Goal: Navigation & Orientation: Find specific page/section

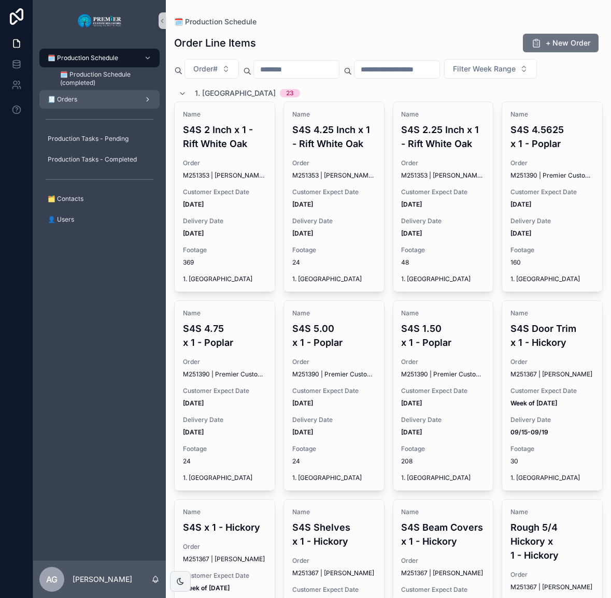
click at [128, 98] on div "🧾 Orders" at bounding box center [100, 99] width 108 height 17
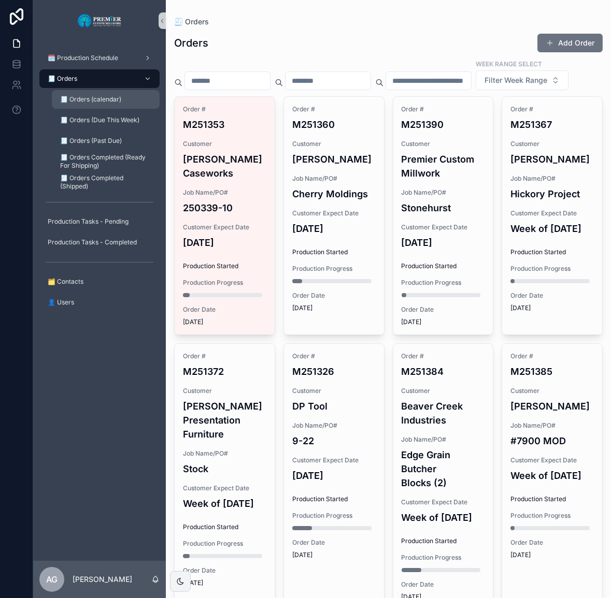
click at [128, 103] on div "🧾 Orders (calendar)" at bounding box center [105, 99] width 95 height 17
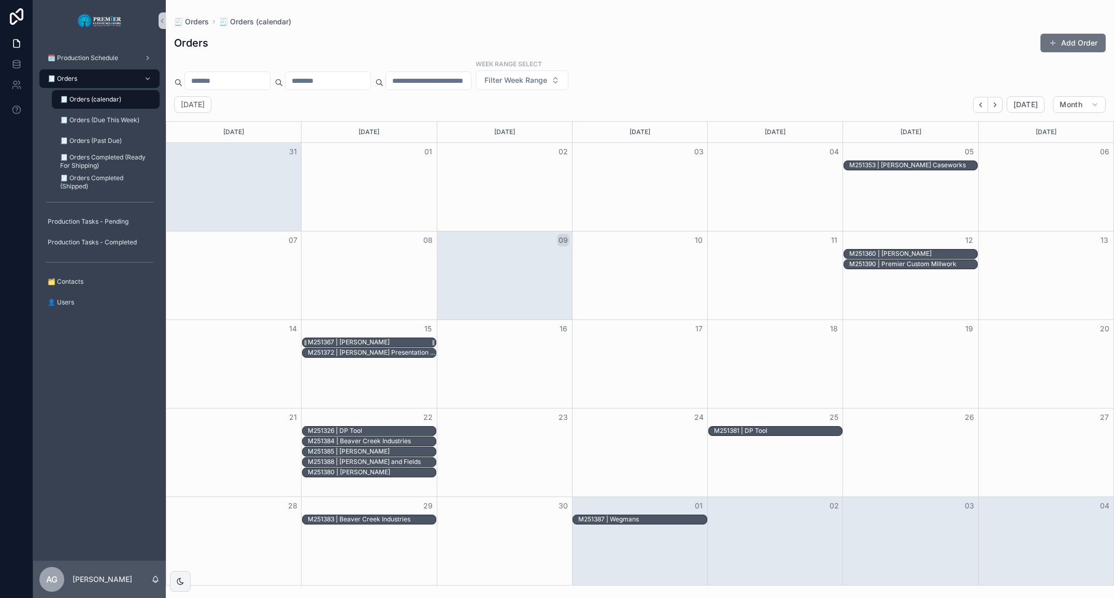
click at [411, 341] on div "M251367 | [PERSON_NAME]" at bounding box center [372, 342] width 128 height 9
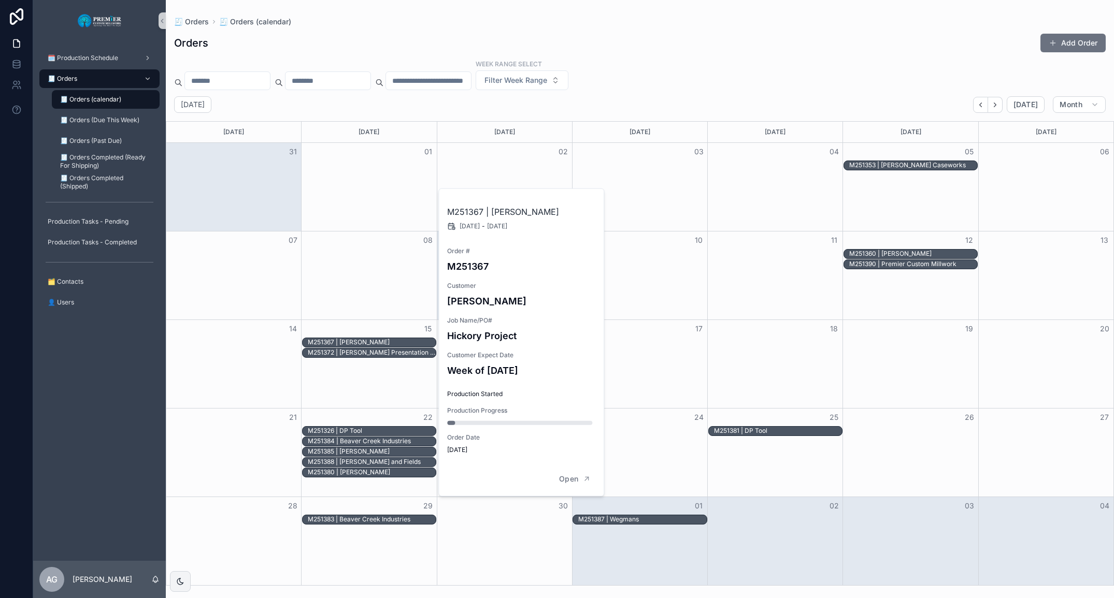
click at [414, 366] on div "Month View" at bounding box center [368, 364] width 135 height 88
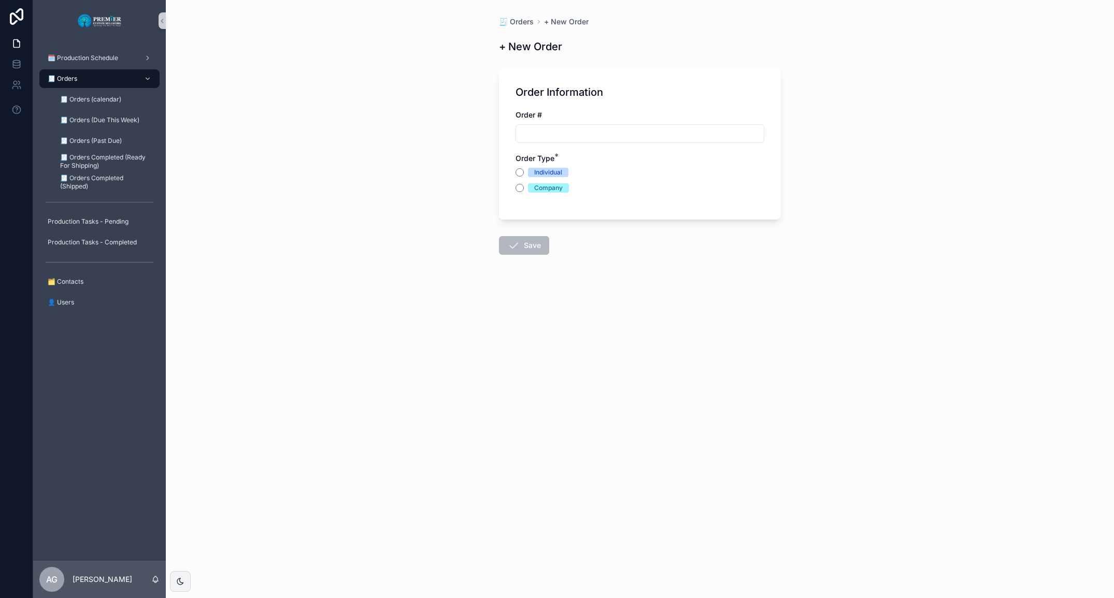
click at [411, 355] on div "🧾 Orders + New Order + New Order Order Information Order # Order Type * Individ…" at bounding box center [640, 299] width 948 height 598
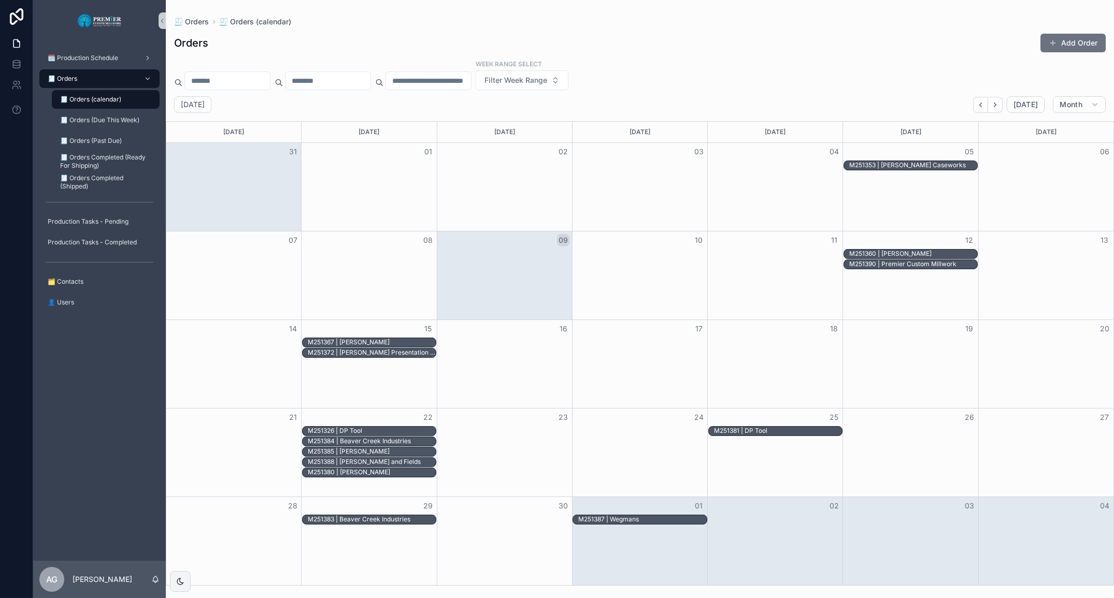
click at [477, 361] on div "Month View" at bounding box center [504, 364] width 135 height 88
click at [610, 106] on icon "Next" at bounding box center [995, 105] width 8 height 8
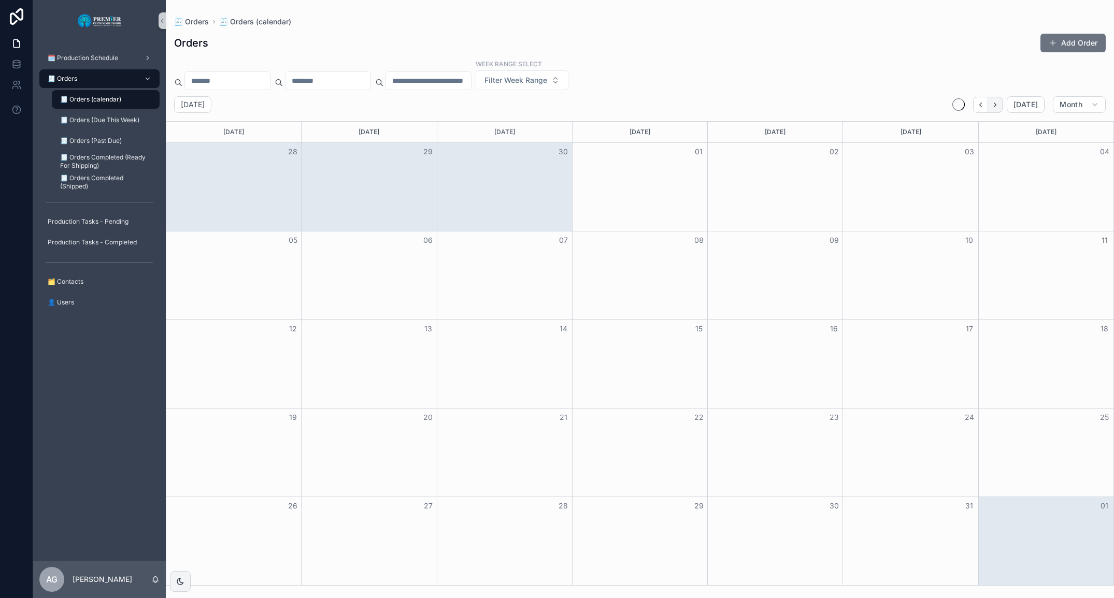
click at [610, 105] on icon "Next" at bounding box center [995, 105] width 8 height 8
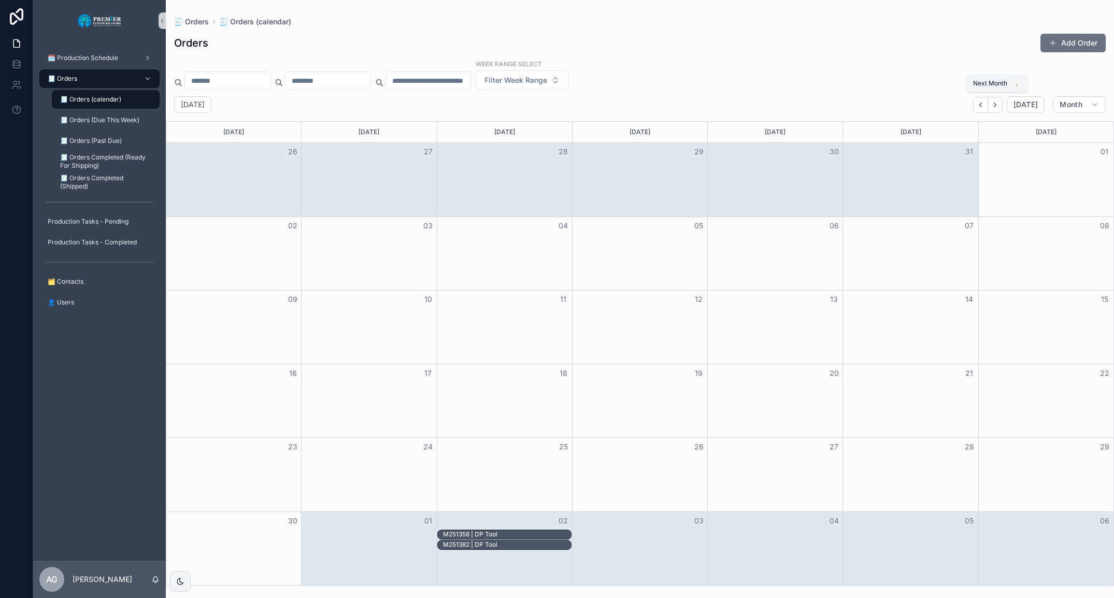
click at [610, 104] on icon "Next" at bounding box center [995, 105] width 8 height 8
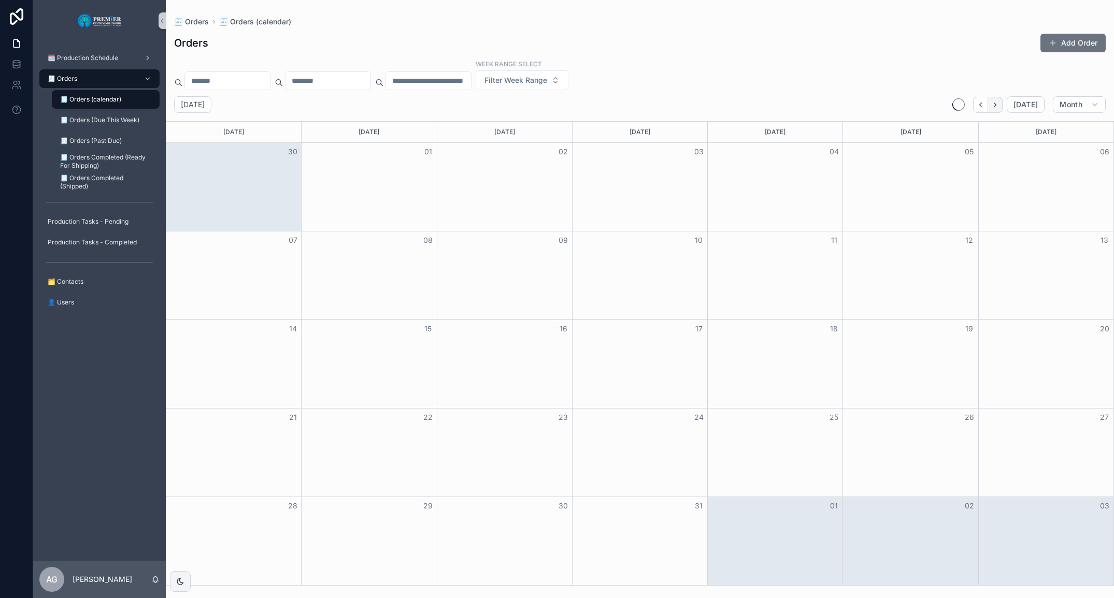
click at [610, 104] on icon "Next" at bounding box center [995, 105] width 8 height 8
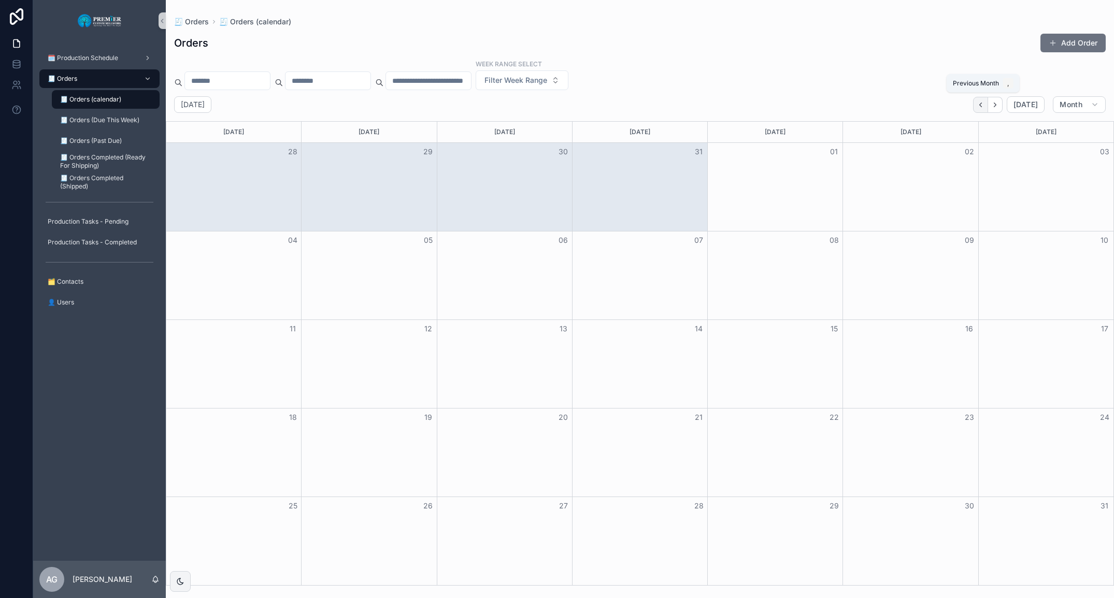
click at [610, 106] on icon "Back" at bounding box center [981, 105] width 2 height 4
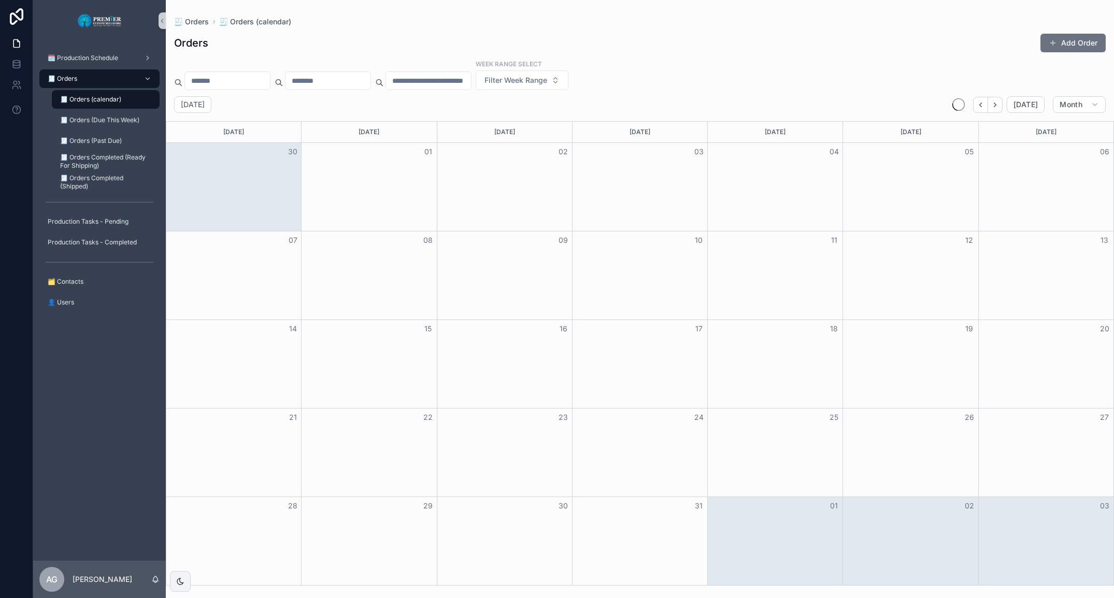
click at [610, 106] on icon "Back" at bounding box center [981, 105] width 8 height 8
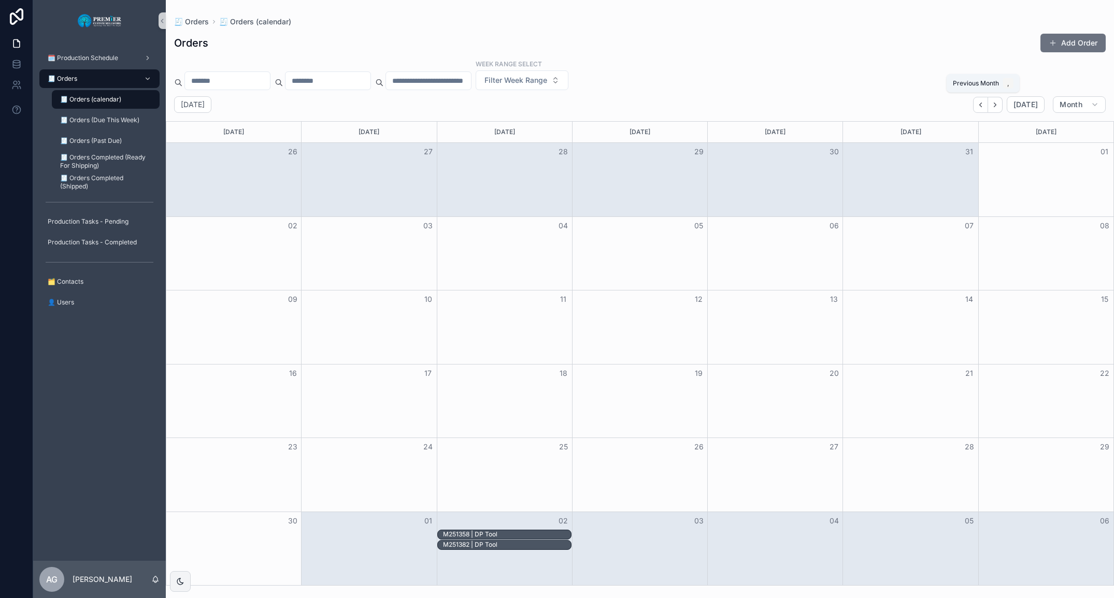
click at [610, 105] on icon "Back" at bounding box center [981, 105] width 8 height 8
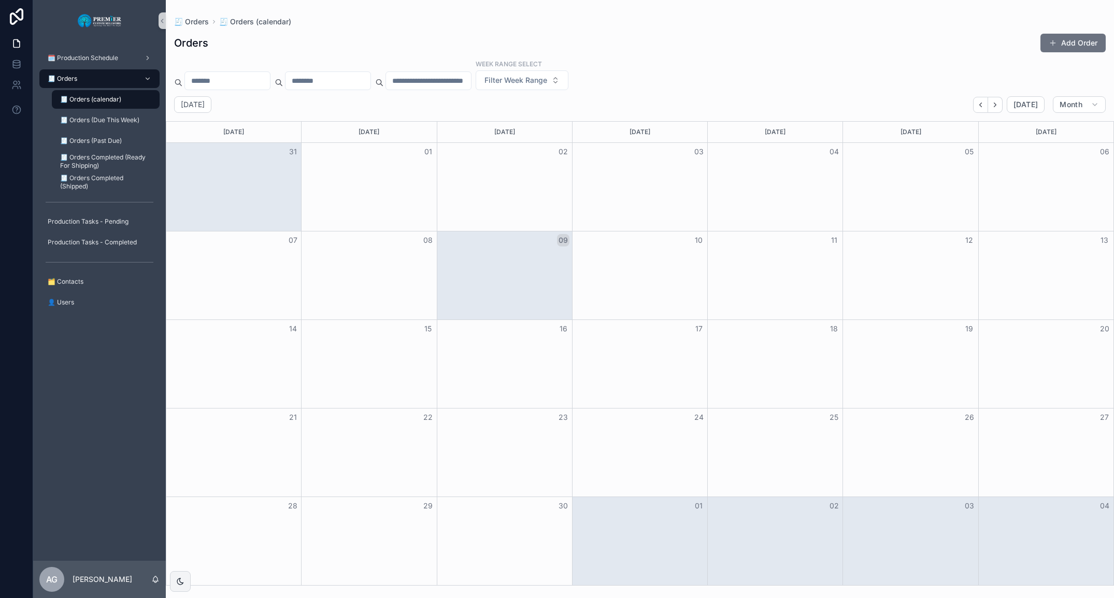
click at [610, 105] on icon "Back" at bounding box center [981, 105] width 8 height 8
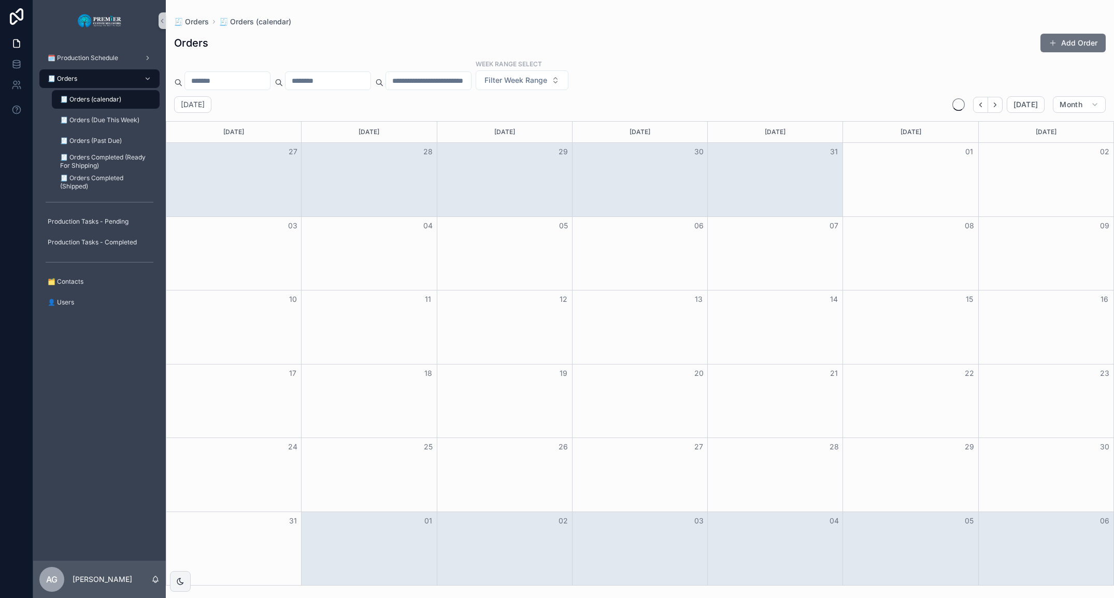
click at [610, 105] on icon "Back" at bounding box center [981, 105] width 8 height 8
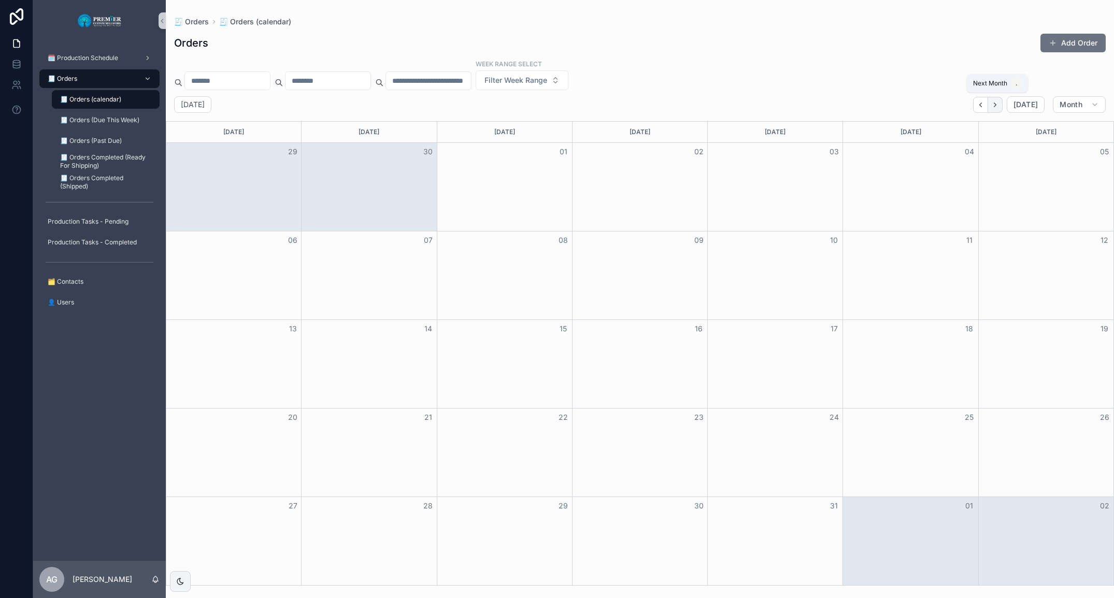
click at [610, 102] on icon "Next" at bounding box center [995, 105] width 8 height 8
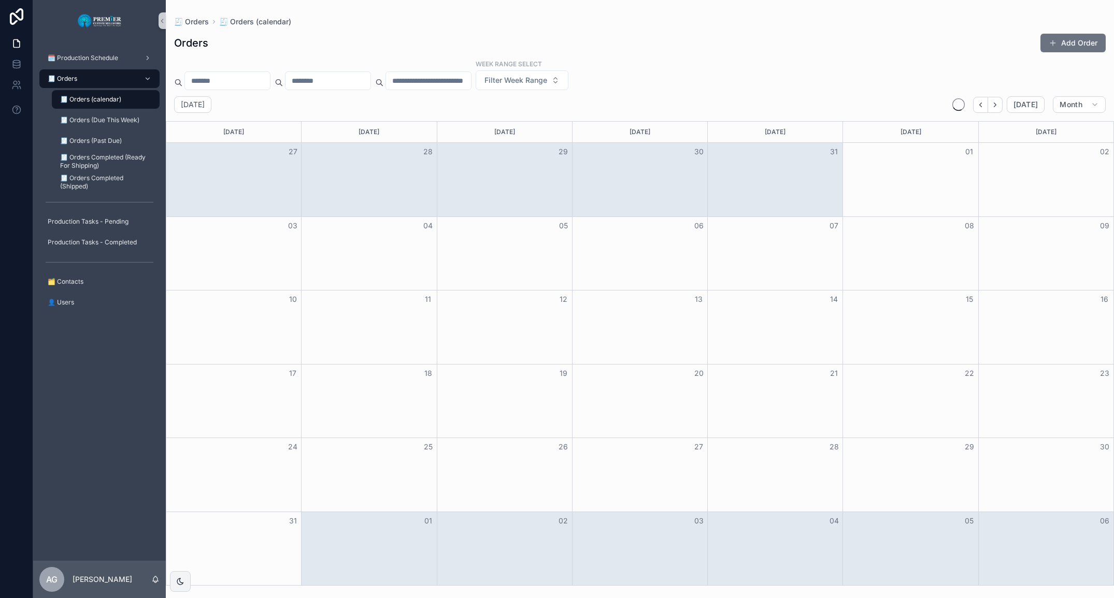
click at [610, 102] on icon "Next" at bounding box center [995, 105] width 8 height 8
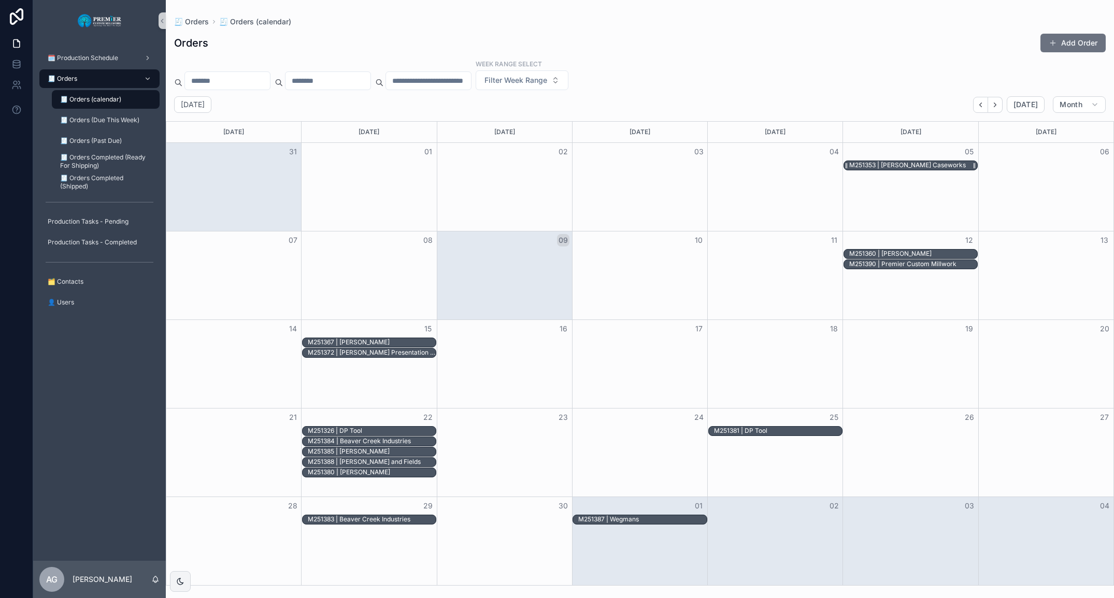
click at [610, 162] on div "M251353 | [PERSON_NAME] Caseworks" at bounding box center [907, 165] width 117 height 8
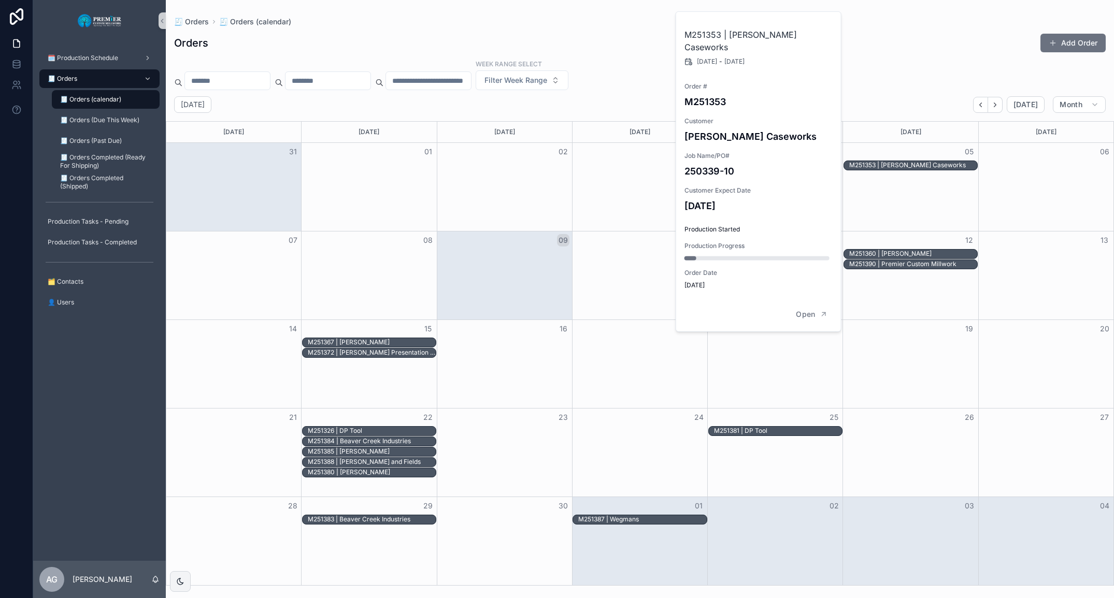
click at [610, 80] on div "Week Range Select Filter Week Range" at bounding box center [640, 74] width 948 height 31
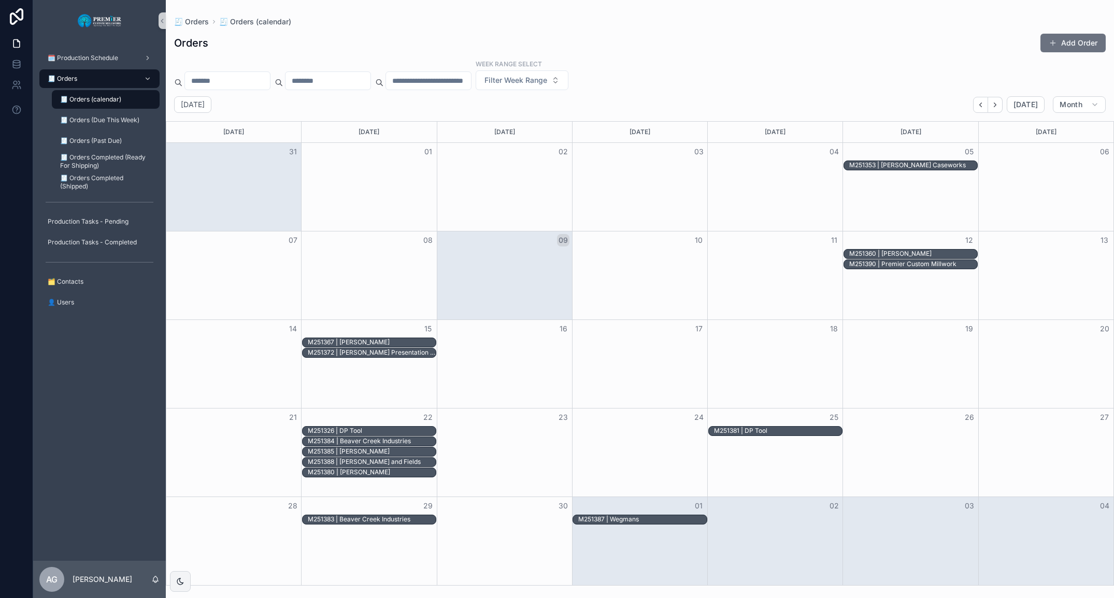
click at [610, 62] on div "Week Range Select Filter Week Range" at bounding box center [640, 74] width 948 height 31
click at [125, 119] on span "🧾 Orders (Due This Week)" at bounding box center [99, 120] width 79 height 8
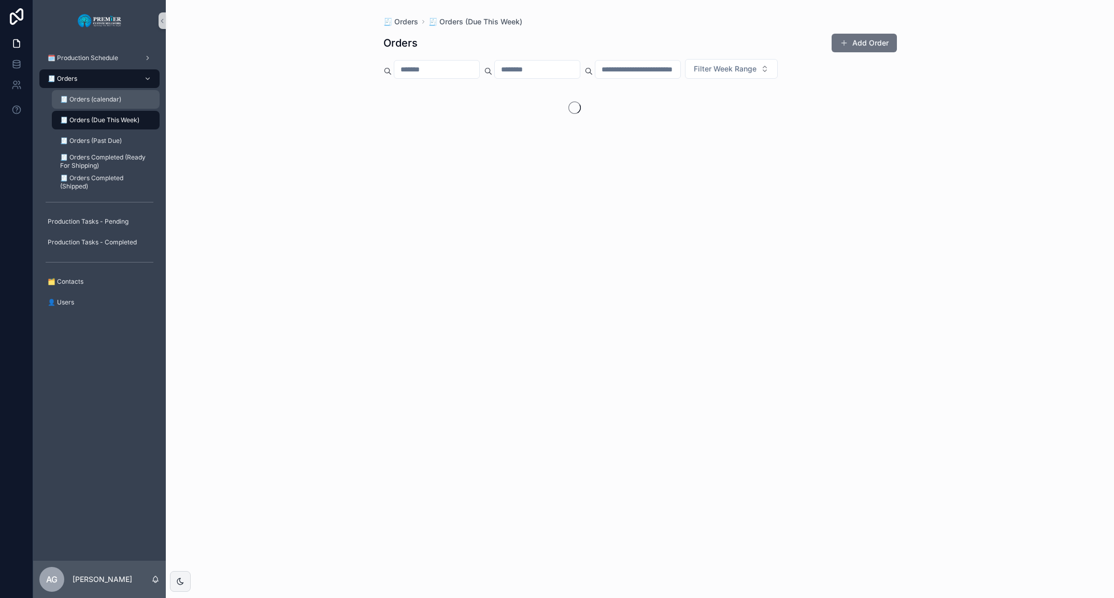
click at [116, 93] on div "🧾 Orders (calendar)" at bounding box center [105, 99] width 95 height 17
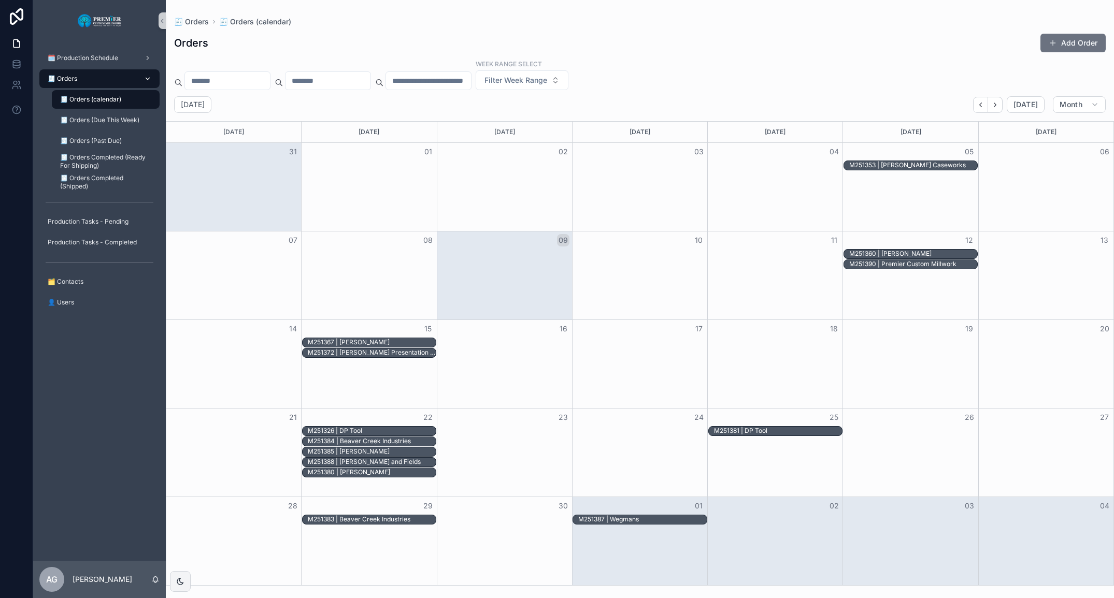
click at [118, 77] on div "🧾 Orders" at bounding box center [100, 78] width 108 height 17
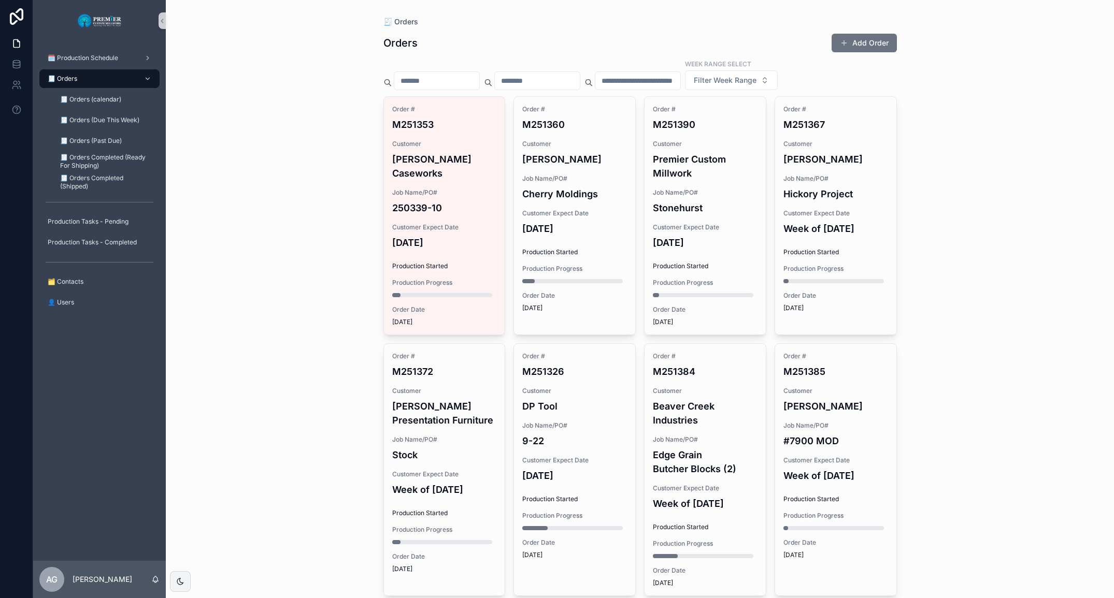
click at [317, 292] on div "🧾 Orders Orders Add Order Week Range Select Filter Week Range Order # M251353 C…" at bounding box center [640, 299] width 948 height 598
click at [114, 97] on span "🧾 Orders (calendar)" at bounding box center [90, 99] width 61 height 8
